Goal: Task Accomplishment & Management: Complete application form

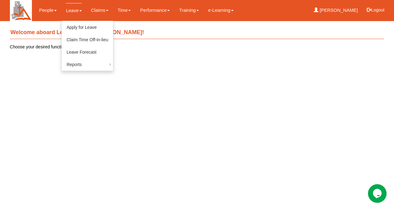
click at [77, 13] on link "Leave" at bounding box center [74, 10] width 16 height 15
click at [82, 25] on link "Apply for Leave" at bounding box center [87, 27] width 51 height 12
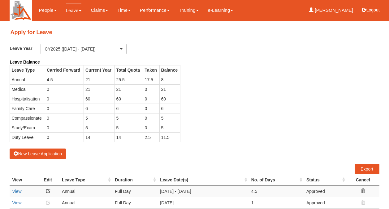
select select "50"
click at [161, 87] on td "21" at bounding box center [169, 89] width 21 height 10
